Goal: Task Accomplishment & Management: Use online tool/utility

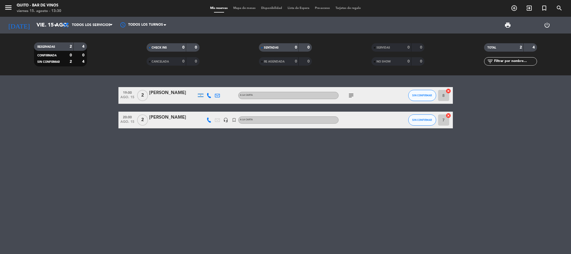
click at [348, 95] on icon "subject" at bounding box center [351, 95] width 7 height 7
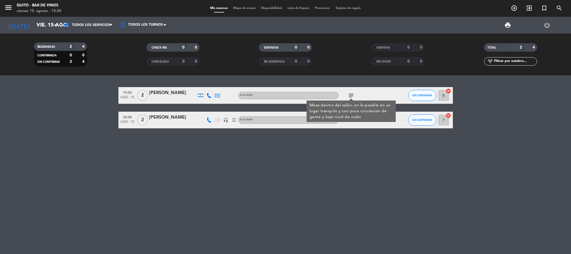
click at [337, 191] on div "19:00 [DATE] 2 [PERSON_NAME] A LA CARTA subject Mesa dentro del salón, en lo po…" at bounding box center [285, 164] width 571 height 178
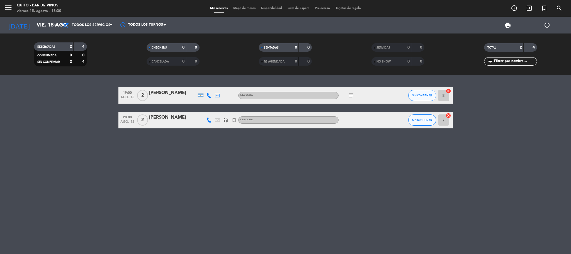
click at [448, 115] on icon "cancel" at bounding box center [449, 116] width 6 height 6
click at [443, 121] on icon "border_all" at bounding box center [444, 120] width 7 height 7
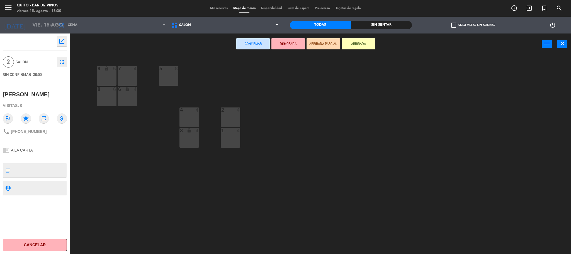
click at [182, 137] on div "3 lock 4" at bounding box center [190, 138] width 20 height 20
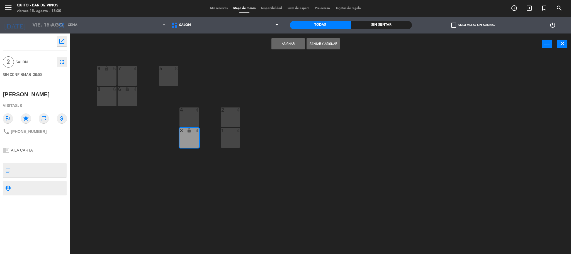
click at [284, 41] on button "Asignar" at bounding box center [288, 43] width 33 height 11
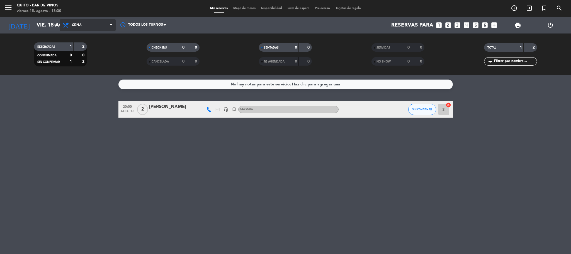
click at [95, 23] on span "Cena" at bounding box center [88, 25] width 56 height 12
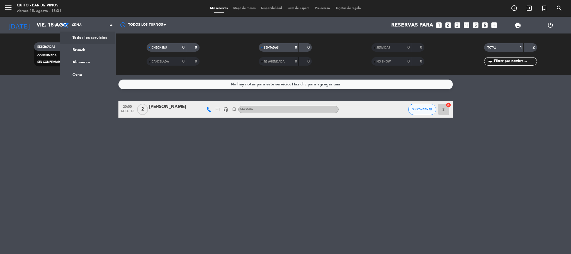
click at [100, 35] on div "menu Quito - Bar de Vinos [DATE] 15. agosto - 13:31 Mis reservas Mapa de mesas …" at bounding box center [285, 37] width 571 height 75
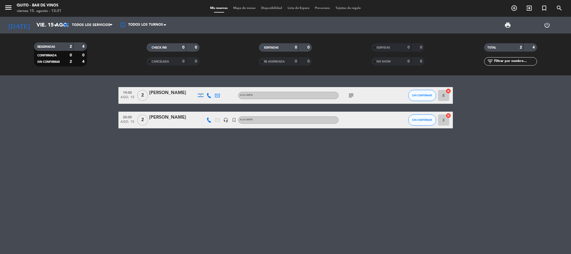
click at [449, 90] on icon "cancel" at bounding box center [449, 91] width 6 height 6
click at [445, 96] on icon "border_all" at bounding box center [444, 95] width 7 height 7
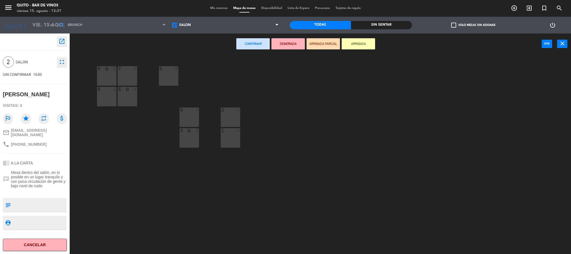
drag, startPoint x: 127, startPoint y: 75, endPoint x: 134, endPoint y: 71, distance: 7.6
click at [128, 74] on div "7 4" at bounding box center [128, 76] width 20 height 20
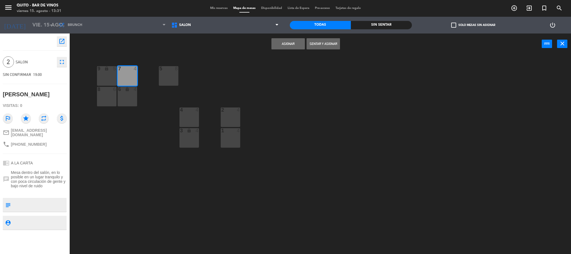
click at [295, 45] on button "Asignar" at bounding box center [288, 43] width 33 height 11
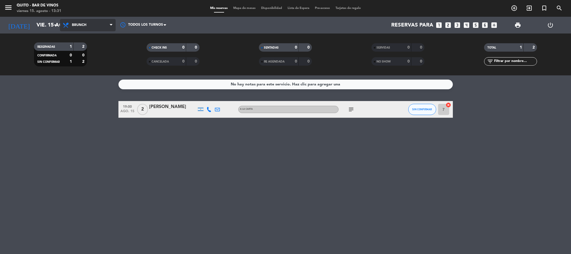
click at [104, 23] on span "Brunch" at bounding box center [88, 25] width 56 height 12
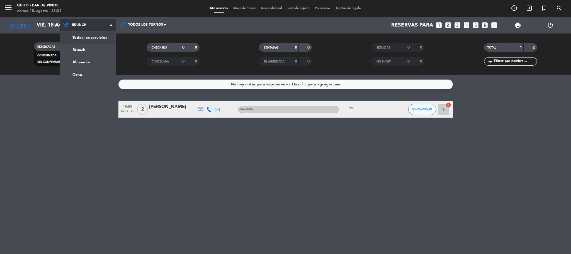
click at [100, 35] on div "menu Quito - Bar de Vinos [DATE] 15. agosto - 13:31 Mis reservas Mapa de mesas …" at bounding box center [285, 37] width 571 height 75
